Goal: Find specific page/section: Find specific page/section

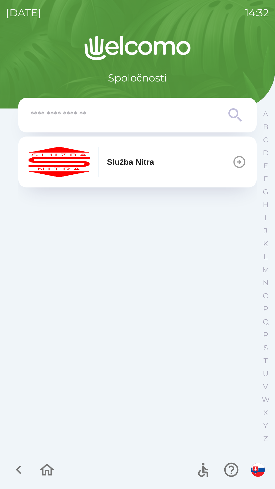
click at [162, 168] on button "Služba Nitra" at bounding box center [137, 162] width 238 height 51
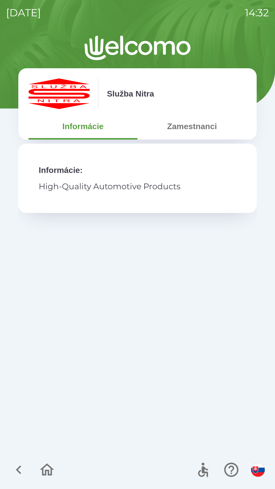
click at [196, 126] on button "Zamestnanci" at bounding box center [192, 126] width 109 height 18
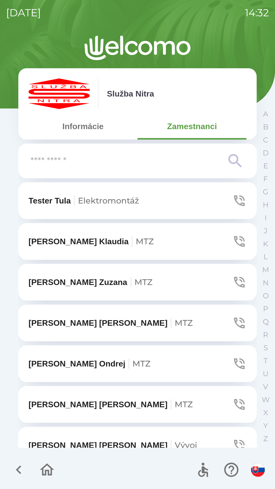
click at [141, 167] on input "text" at bounding box center [128, 161] width 194 height 14
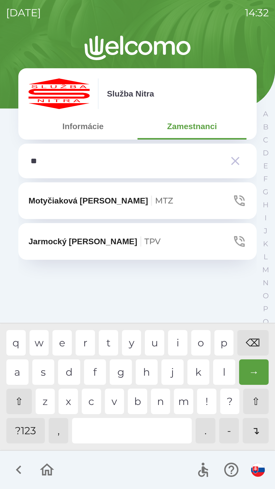
click at [205, 348] on div "o" at bounding box center [200, 342] width 19 height 25
type input "***"
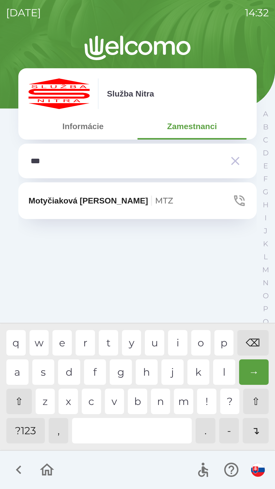
click at [109, 342] on div "t" at bounding box center [108, 342] width 19 height 25
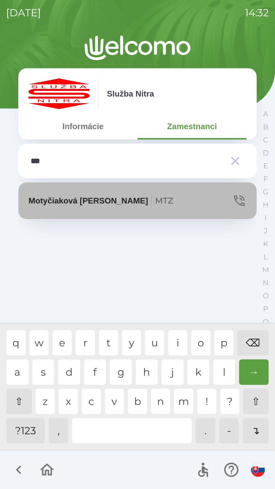
click at [92, 199] on p "[PERSON_NAME] MTZ" at bounding box center [101, 201] width 145 height 12
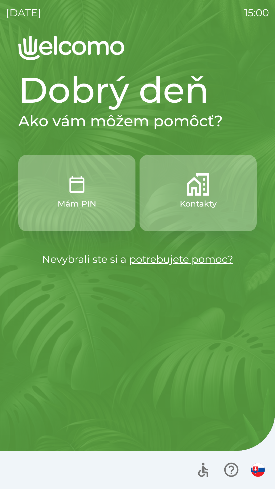
click at [198, 191] on img "button" at bounding box center [198, 184] width 22 height 22
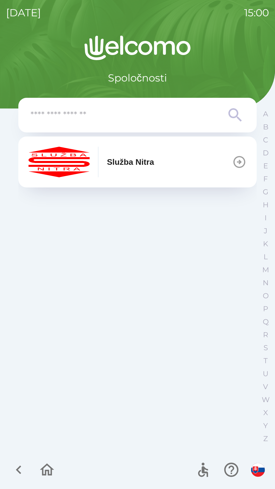
click at [154, 163] on p "Služba Nitra" at bounding box center [130, 162] width 47 height 12
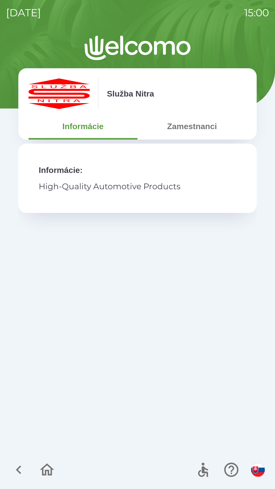
click at [195, 124] on button "Zamestnanci" at bounding box center [192, 126] width 109 height 18
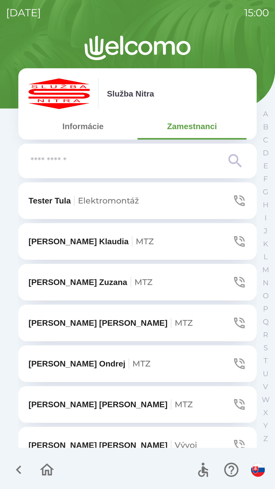
click at [121, 163] on input "text" at bounding box center [128, 161] width 194 height 14
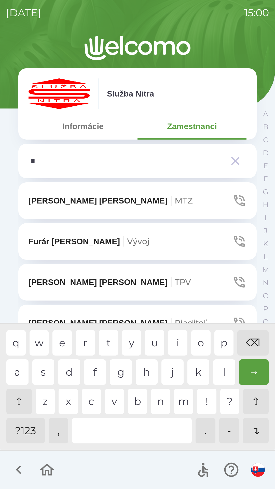
type input "**"
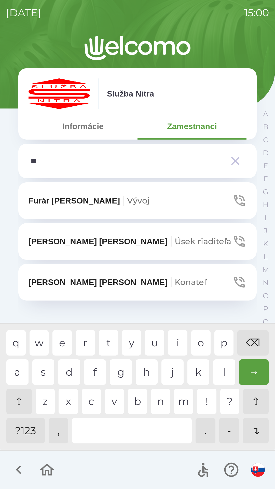
click at [175, 280] on span "Konateľ" at bounding box center [191, 282] width 32 height 10
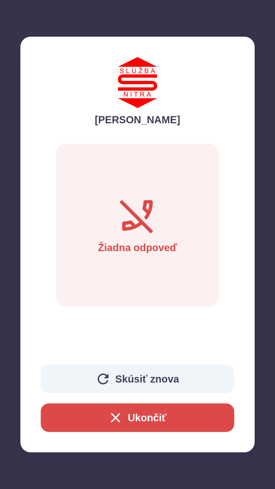
click at [172, 418] on button "Ukončiť" at bounding box center [138, 418] width 194 height 29
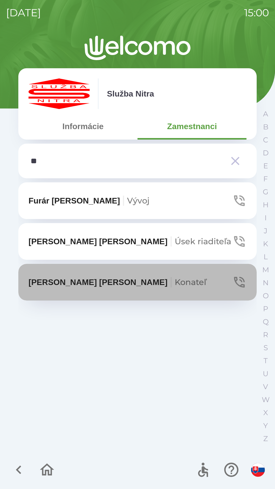
click at [216, 281] on button "[PERSON_NAME]" at bounding box center [137, 282] width 238 height 37
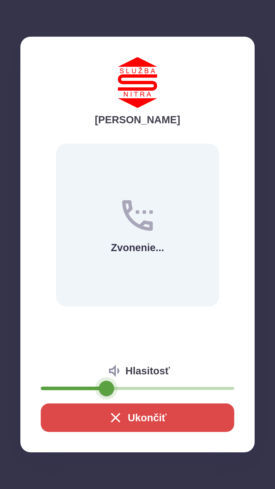
type input "**"
click at [126, 415] on button "Ukončiť" at bounding box center [138, 418] width 194 height 29
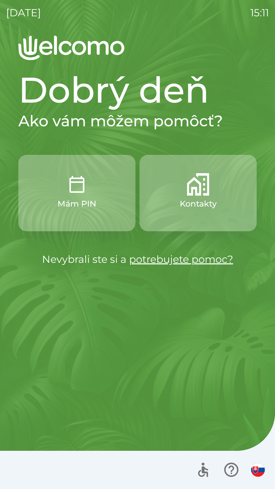
click at [198, 208] on p "Kontakty" at bounding box center [198, 204] width 37 height 12
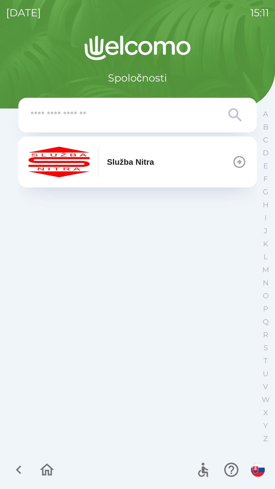
click at [242, 167] on icon "button" at bounding box center [240, 162] width 12 height 12
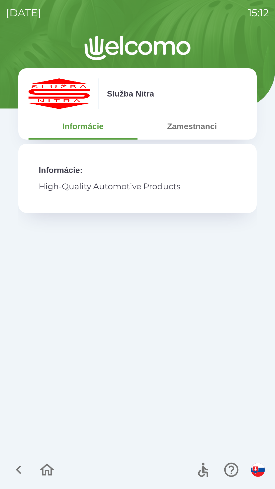
click at [208, 129] on button "Zamestnanci" at bounding box center [192, 126] width 109 height 18
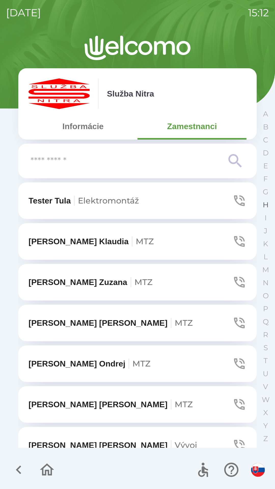
click at [265, 203] on p "H" at bounding box center [266, 204] width 6 height 9
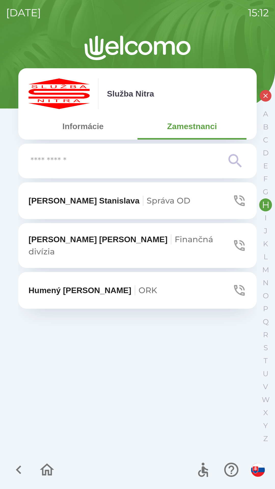
click at [147, 197] on span "Správa OD" at bounding box center [169, 201] width 44 height 10
